Goal: Task Accomplishment & Management: Complete application form

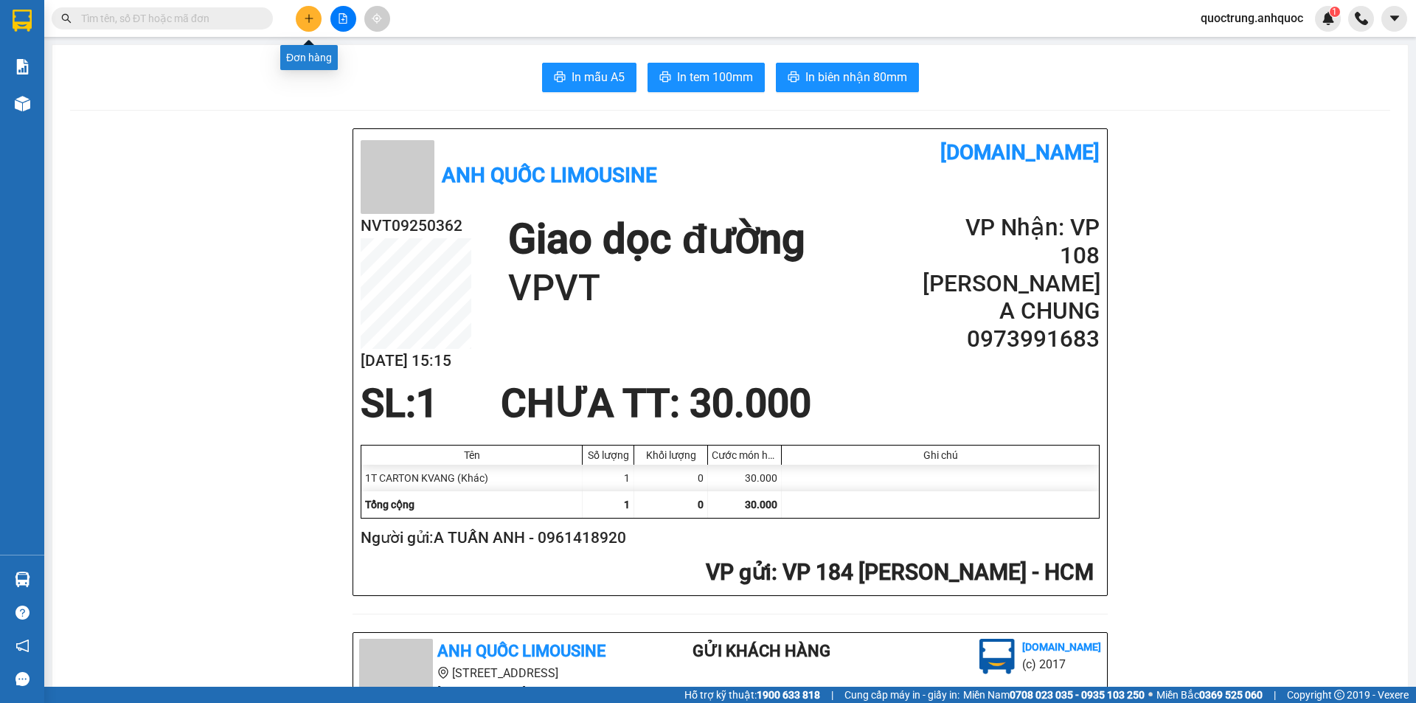
click at [311, 18] on icon "plus" at bounding box center [309, 18] width 8 height 1
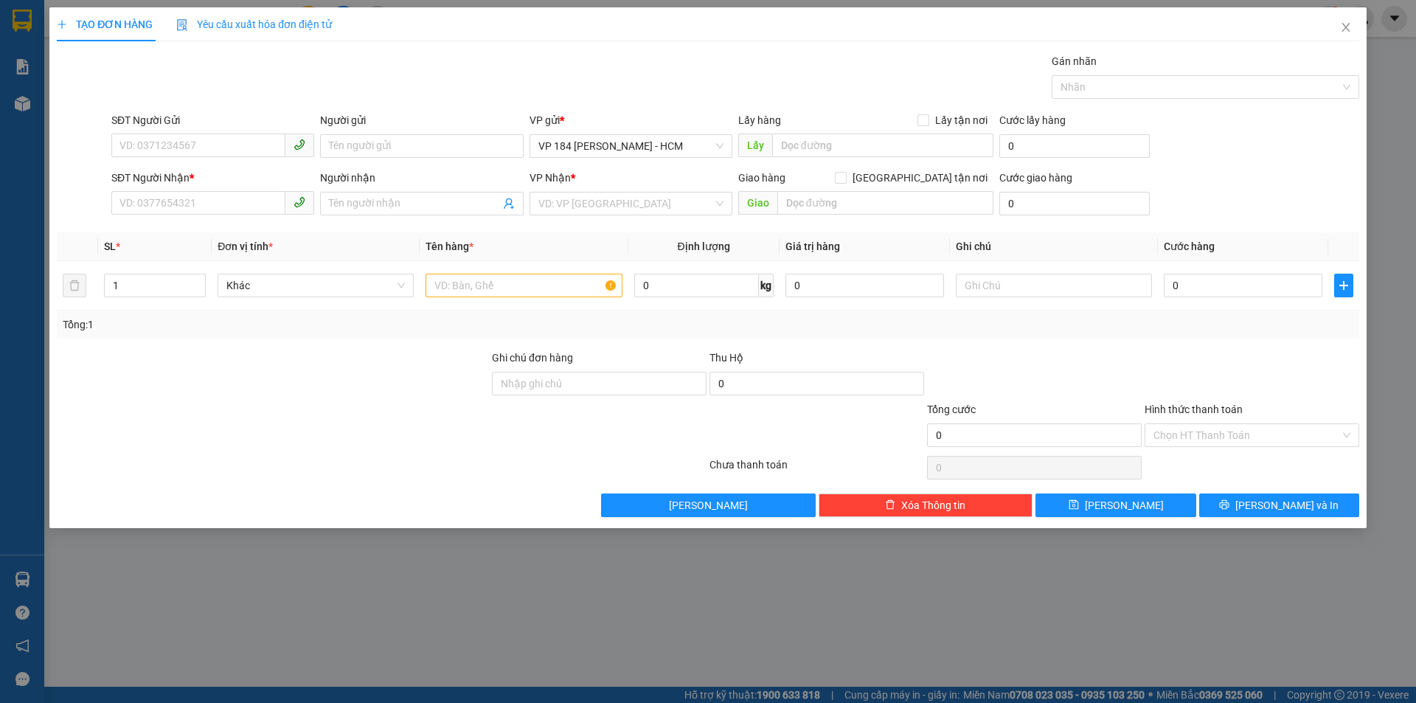
click at [213, 133] on div "SĐT Người Gửi" at bounding box center [212, 123] width 203 height 22
click at [212, 139] on input "SĐT Người Gửi" at bounding box center [198, 145] width 174 height 24
type input "0963140123"
click at [193, 177] on div "0963140123 - Medlatec" at bounding box center [212, 175] width 185 height 16
type input "Medlatec"
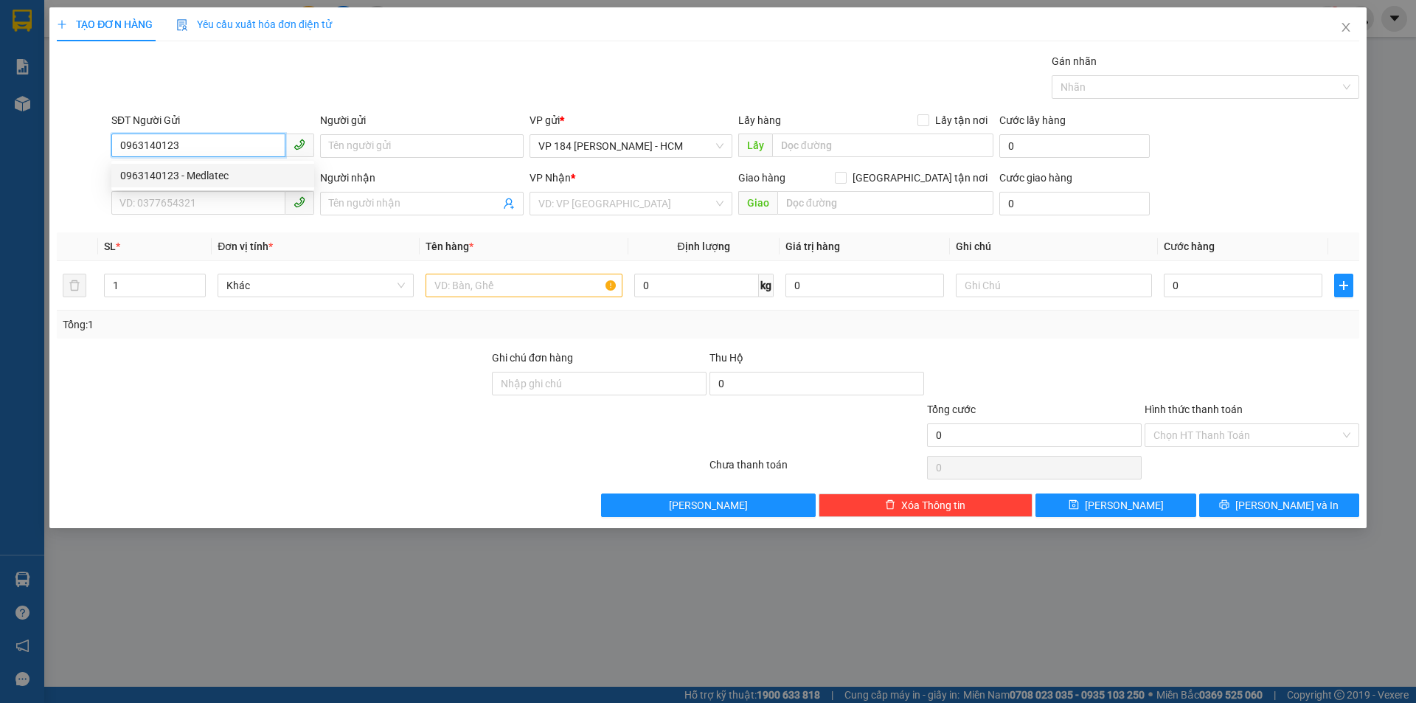
type input "0366867962"
type input "CHỊ THƯ"
type input "VPBR"
type input "40.000"
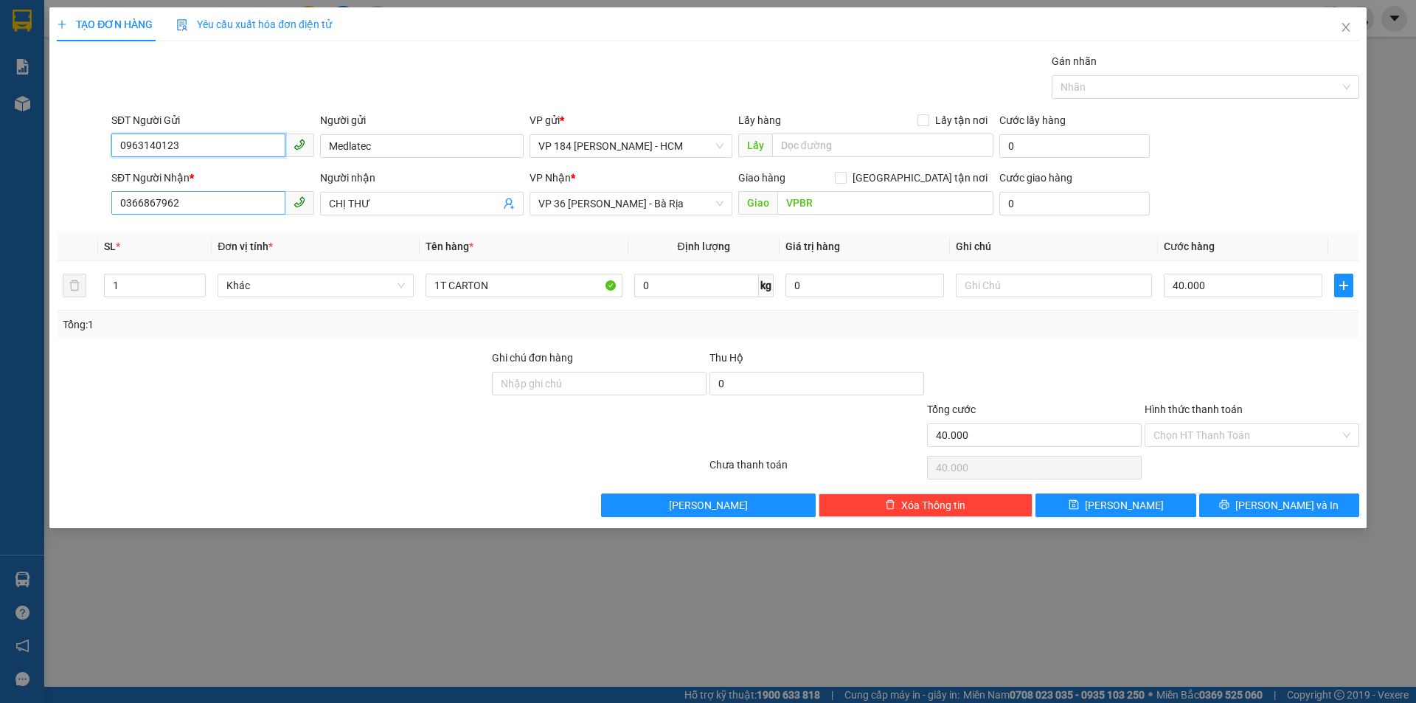
type input "0963140123"
click at [223, 207] on input "0366867962" at bounding box center [198, 203] width 174 height 24
click at [212, 175] on div "SĐT Người Nhận *" at bounding box center [212, 178] width 203 height 16
click at [212, 191] on input "0366867962" at bounding box center [198, 203] width 174 height 24
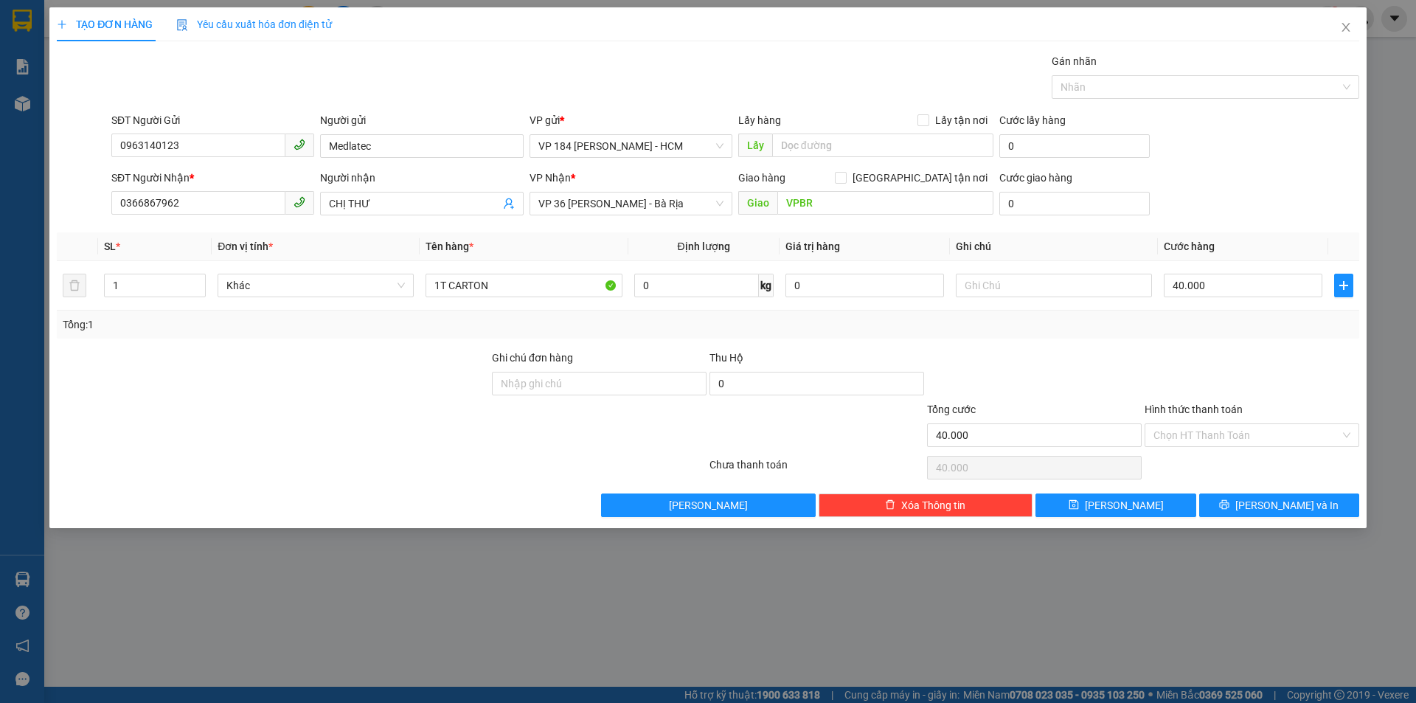
click at [212, 175] on div "SĐT Người Nhận *" at bounding box center [212, 178] width 203 height 16
click at [212, 191] on input "0366867962" at bounding box center [198, 203] width 174 height 24
click at [229, 217] on div "SĐT Người Nhận * 0366867962 0366867962" at bounding box center [212, 196] width 203 height 52
click at [216, 208] on input "0366867962" at bounding box center [198, 203] width 174 height 24
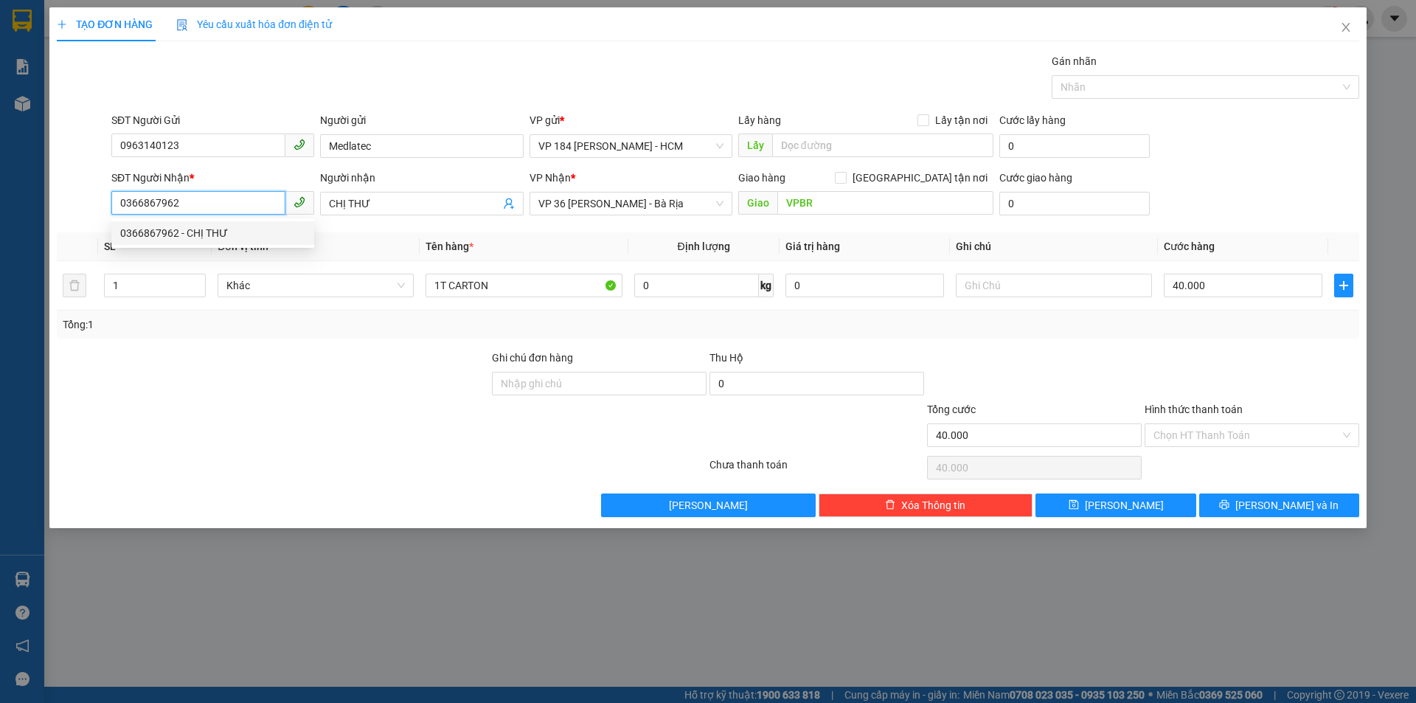
drag, startPoint x: 136, startPoint y: 206, endPoint x: 153, endPoint y: 205, distance: 16.2
click at [153, 205] on input "0366867962" at bounding box center [198, 203] width 174 height 24
click at [194, 199] on input "0366867962" at bounding box center [198, 203] width 174 height 24
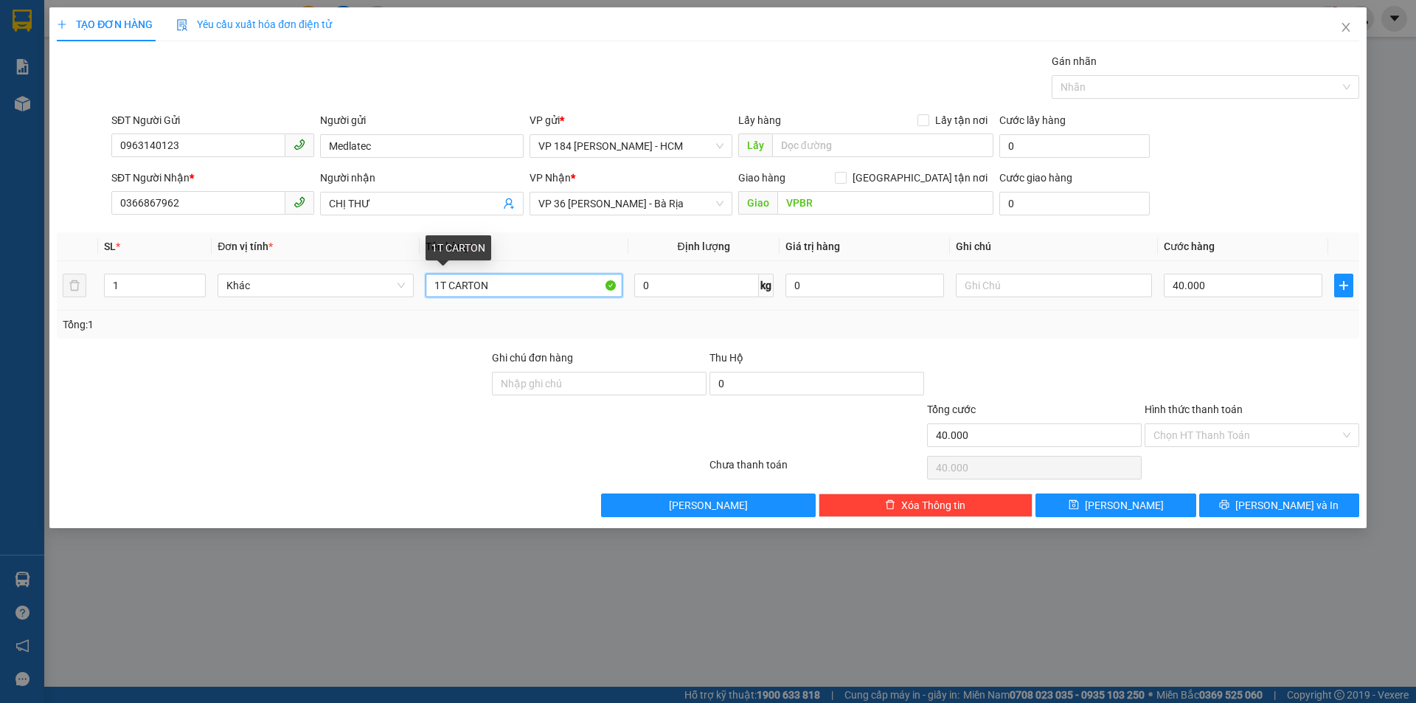
click at [497, 289] on input "1T CARTON" at bounding box center [524, 286] width 196 height 24
type input "1T CARTON TRẮNG"
click at [763, 279] on input "40.000" at bounding box center [1243, 286] width 159 height 24
type input "3"
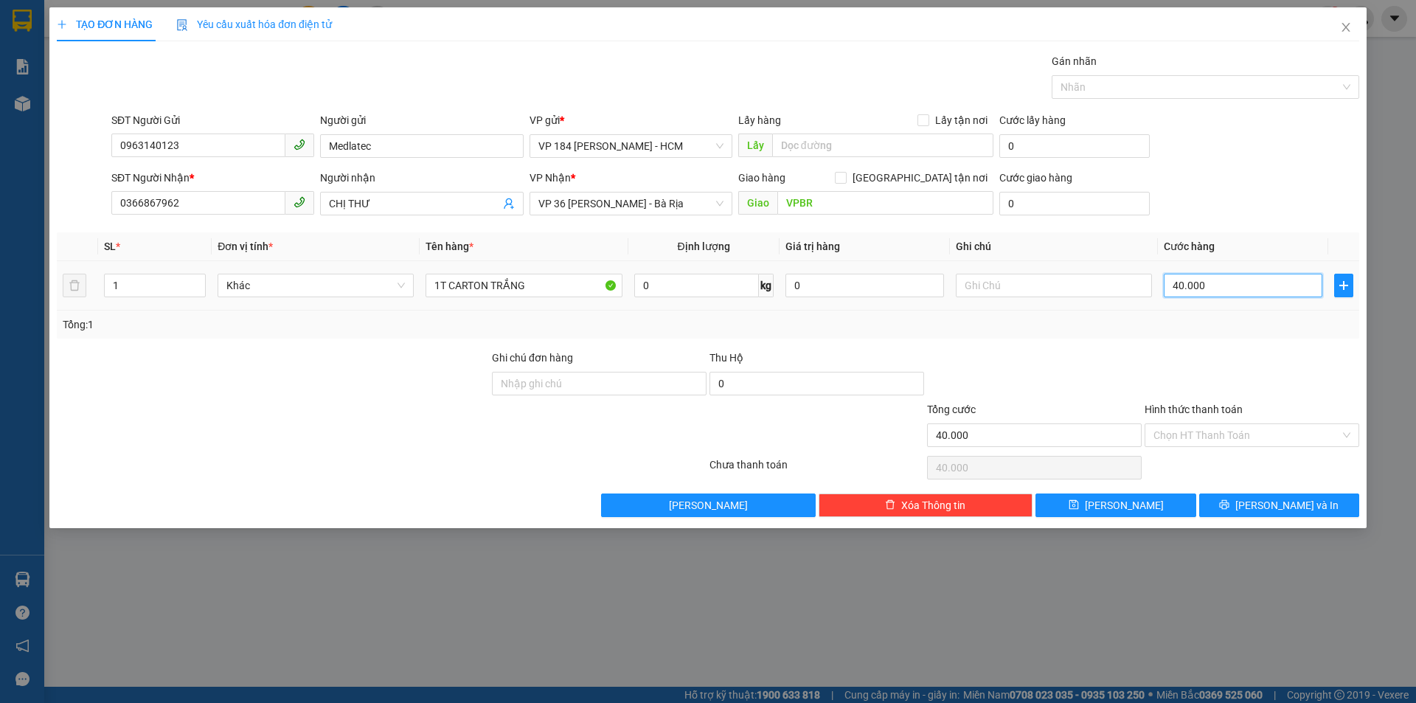
type input "3"
type input "30"
type input "300"
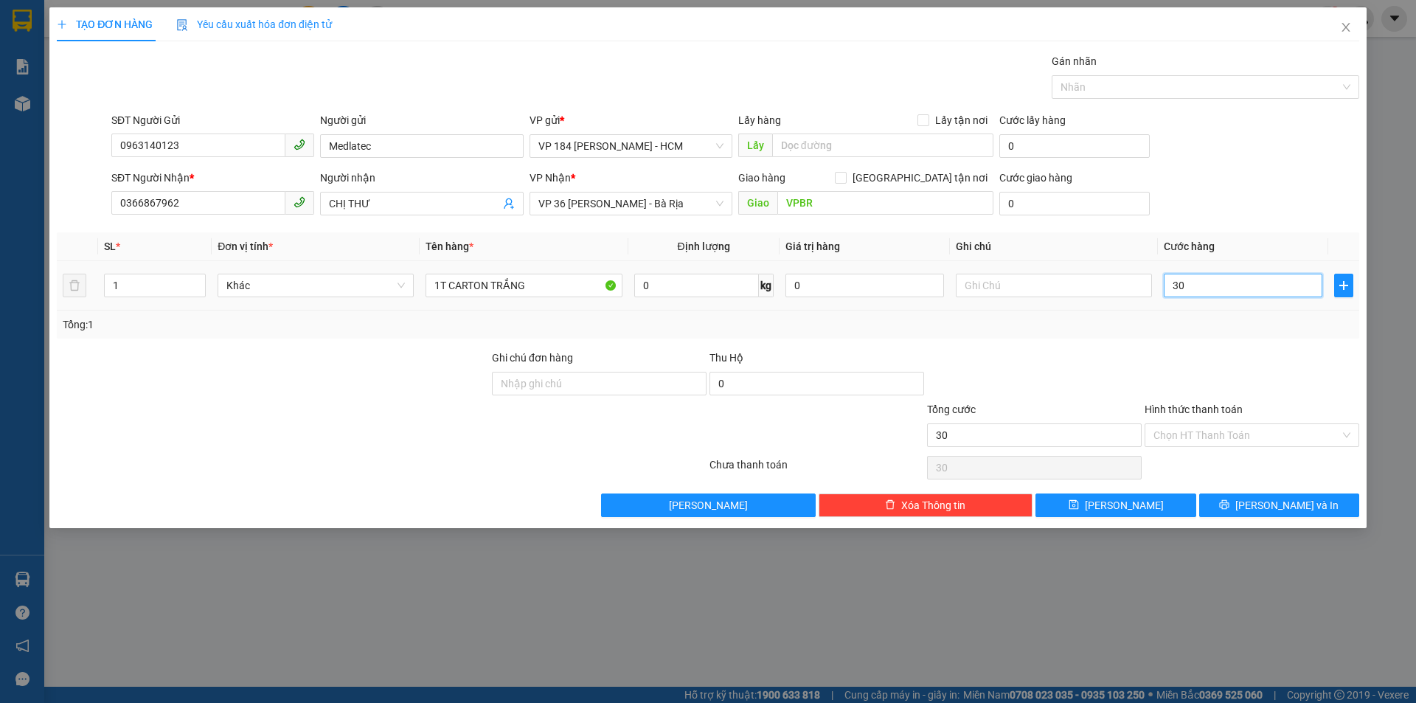
type input "300"
type input "3.000"
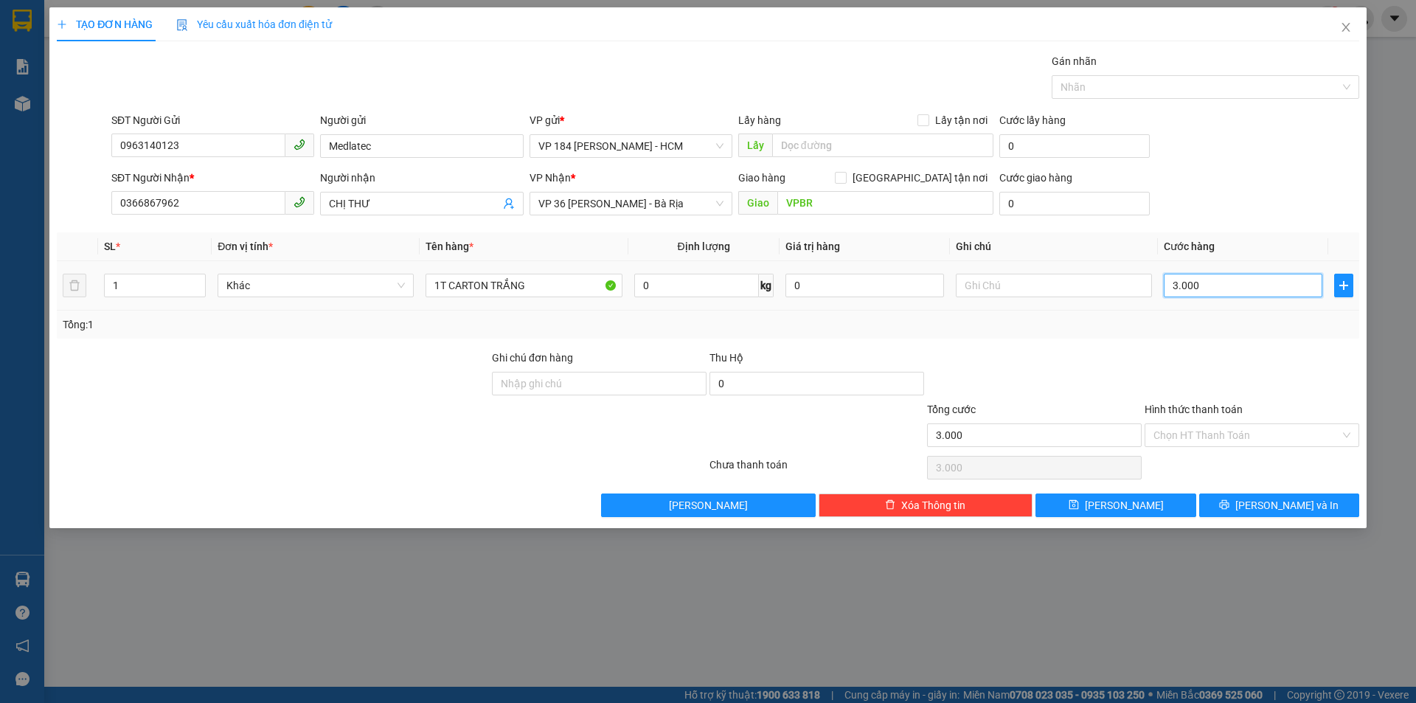
type input "30.000"
click at [763, 510] on button "[PERSON_NAME] và In" at bounding box center [1279, 505] width 160 height 24
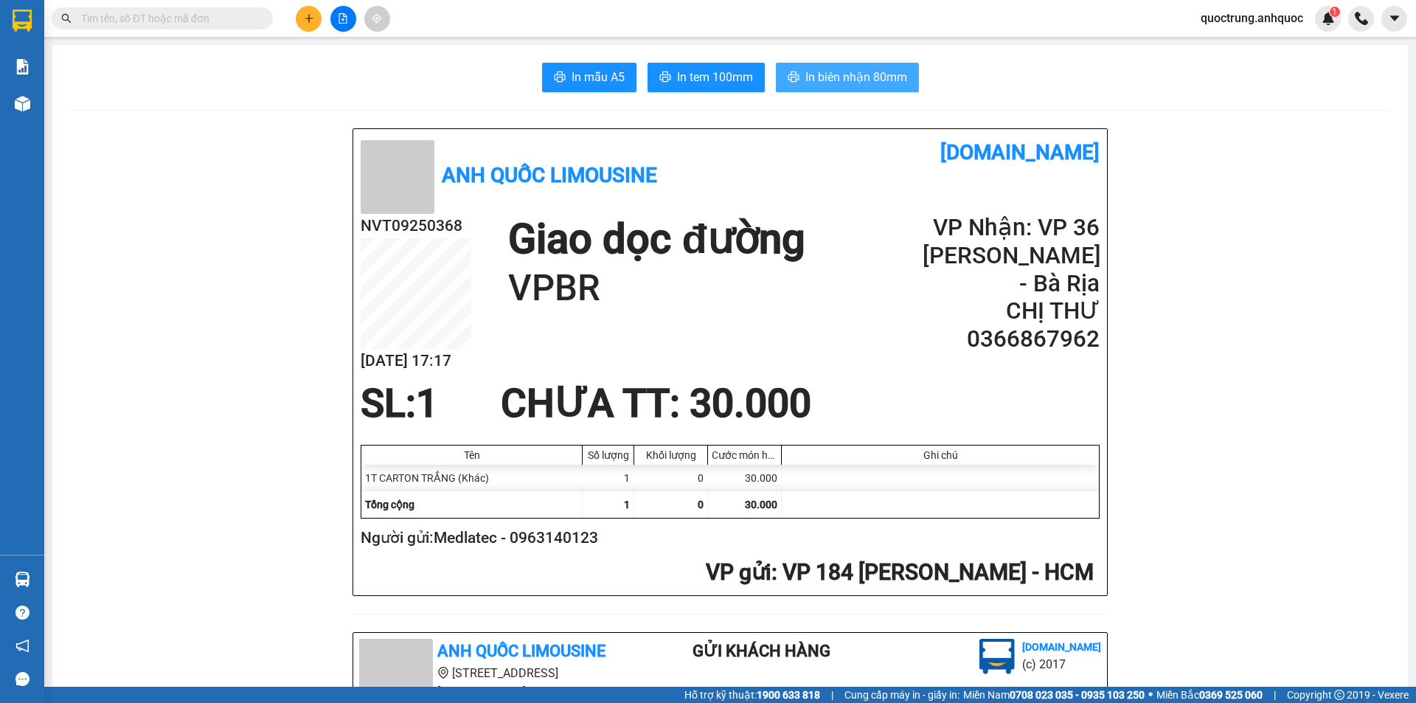
click at [763, 69] on button "In biên nhận 80mm" at bounding box center [847, 78] width 143 height 30
click at [677, 83] on span "In tem 100mm" at bounding box center [715, 77] width 76 height 18
click at [763, 76] on div "In mẫu A5 In tem 100mm In biên nhận 80mm" at bounding box center [730, 78] width 1320 height 30
